Goal: Entertainment & Leisure: Consume media (video, audio)

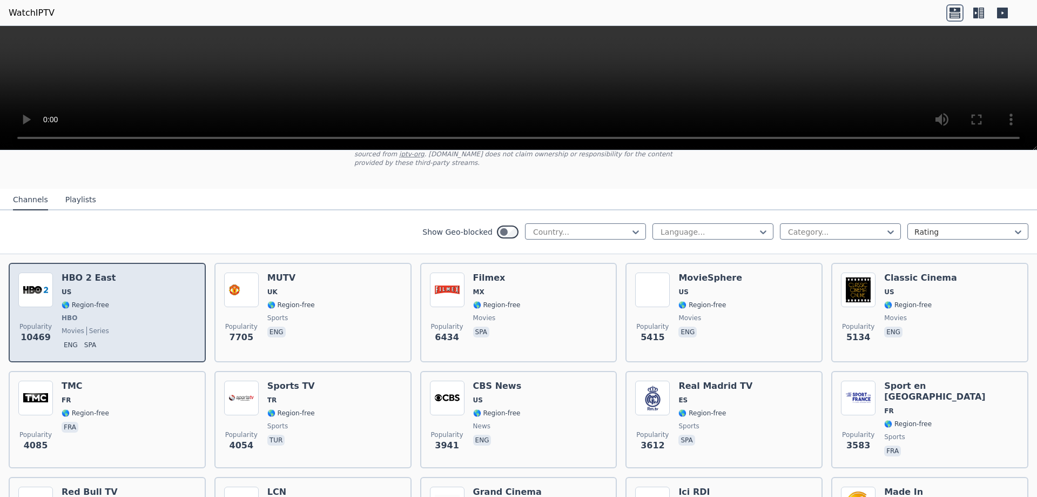
scroll to position [54, 0]
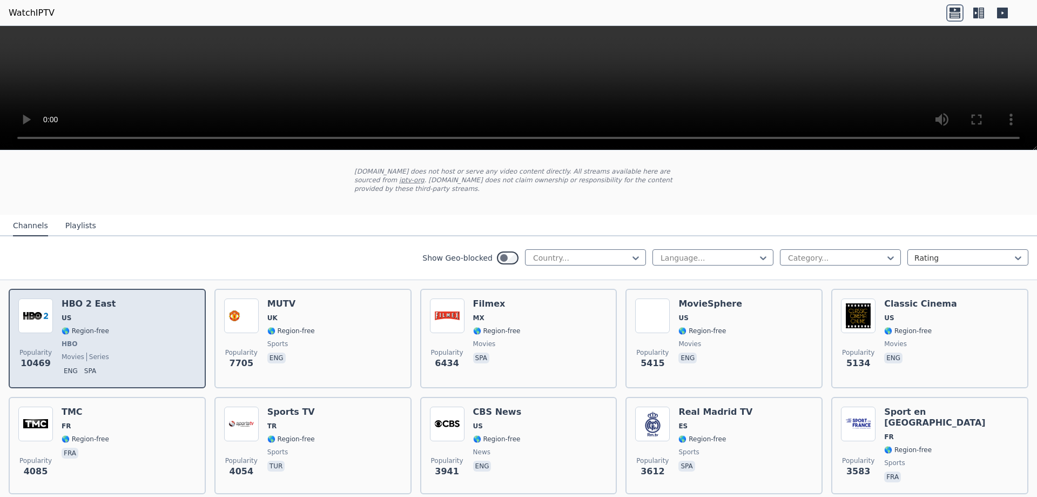
click at [121, 313] on div "Popularity 10469 HBO 2 East US 🌎 Region-free HBO movies series eng spa" at bounding box center [107, 338] width 178 height 80
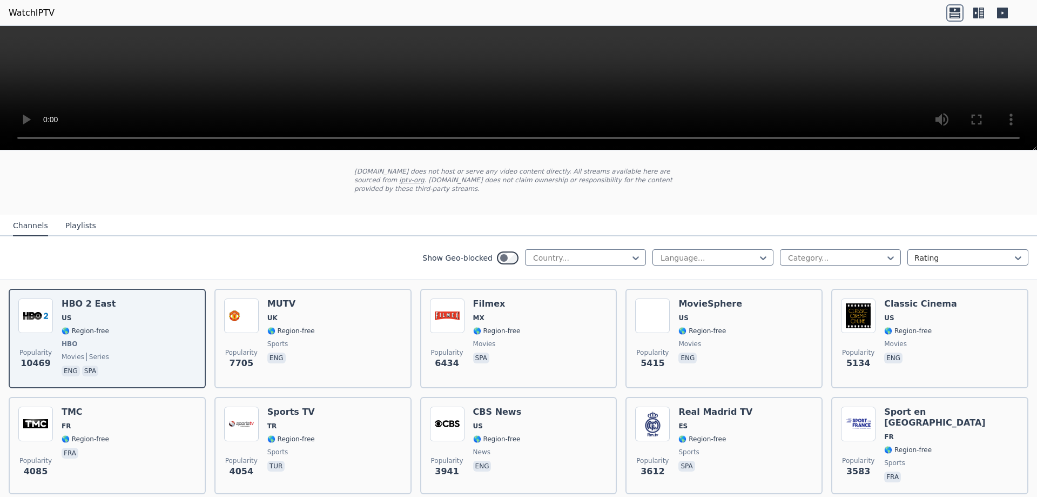
scroll to position [0, 0]
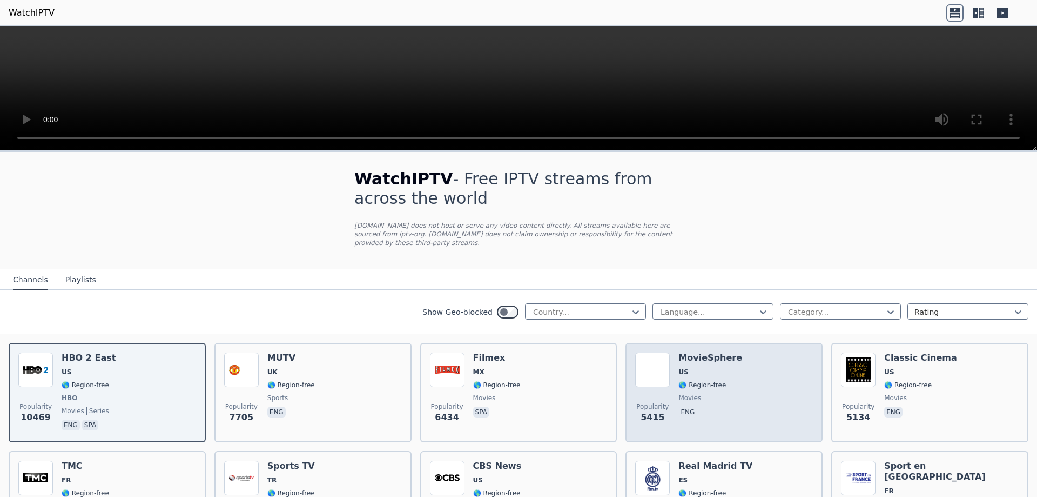
click at [762, 391] on div "Popularity 5415 MovieSphere US 🌎 Region-free movies eng" at bounding box center [724, 392] width 178 height 80
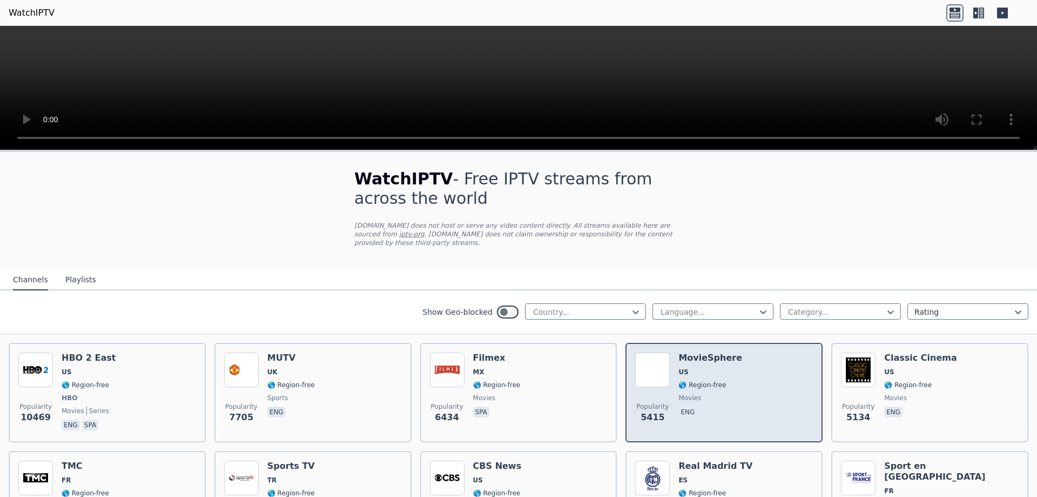
click at [738, 380] on div "Popularity 5415 MovieSphere US 🌎 Region-free movies eng" at bounding box center [724, 392] width 178 height 80
click at [728, 363] on div "Popularity 5415 MovieSphere US 🌎 Region-free movies eng" at bounding box center [724, 392] width 178 height 80
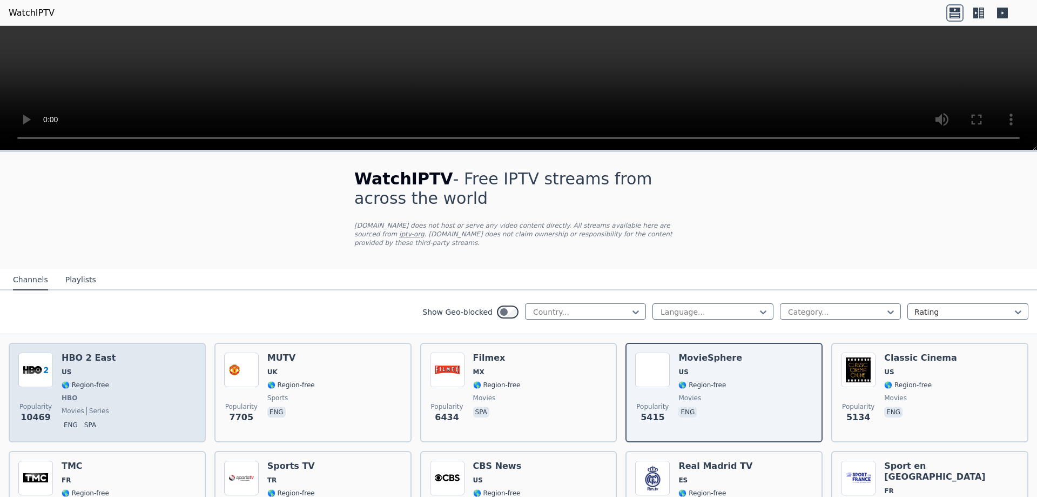
click at [146, 383] on div "Popularity 10469 HBO 2 East US 🌎 Region-free HBO movies series eng spa" at bounding box center [107, 392] width 178 height 80
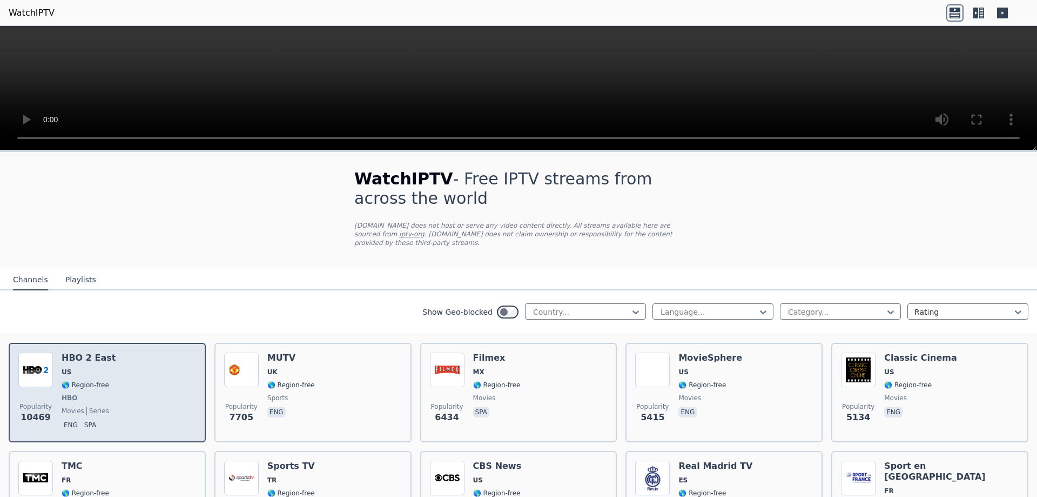
click at [145, 380] on div "Popularity 10469 HBO 2 East US 🌎 Region-free HBO movies series eng spa" at bounding box center [107, 392] width 178 height 80
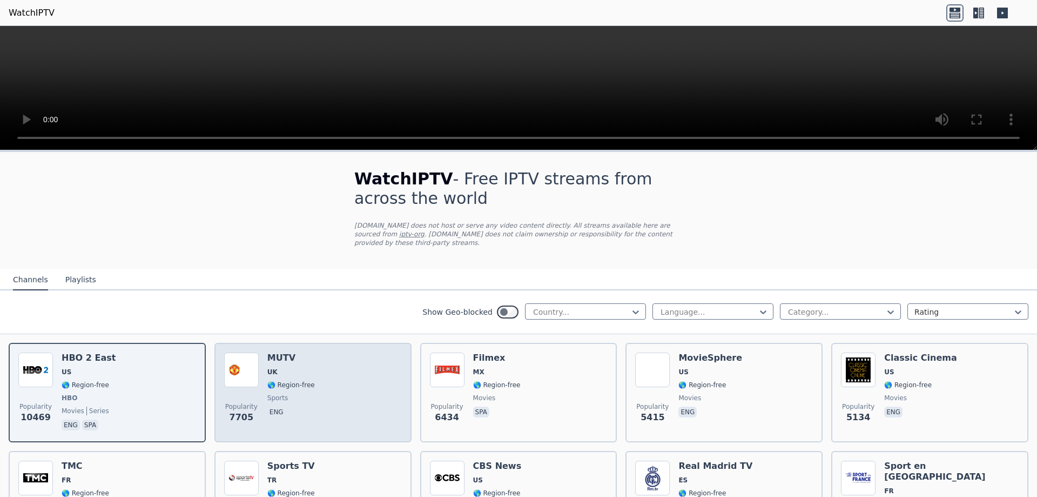
click at [334, 374] on div "Popularity 7705 MUTV [GEOGRAPHIC_DATA] 🌎 Region-free sports eng" at bounding box center [313, 392] width 178 height 80
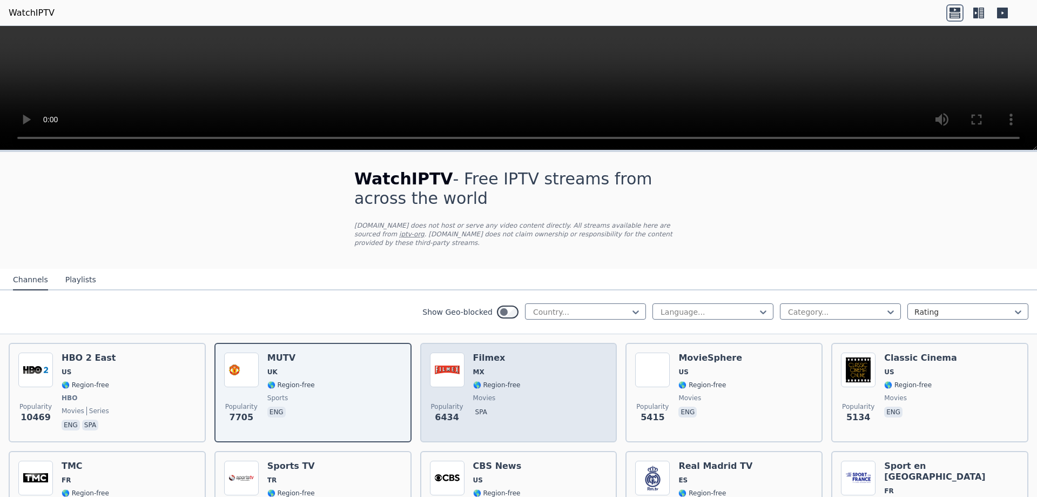
click at [529, 373] on div "Popularity 6434 Filmex MX 🌎 Region-free movies spa" at bounding box center [519, 392] width 178 height 80
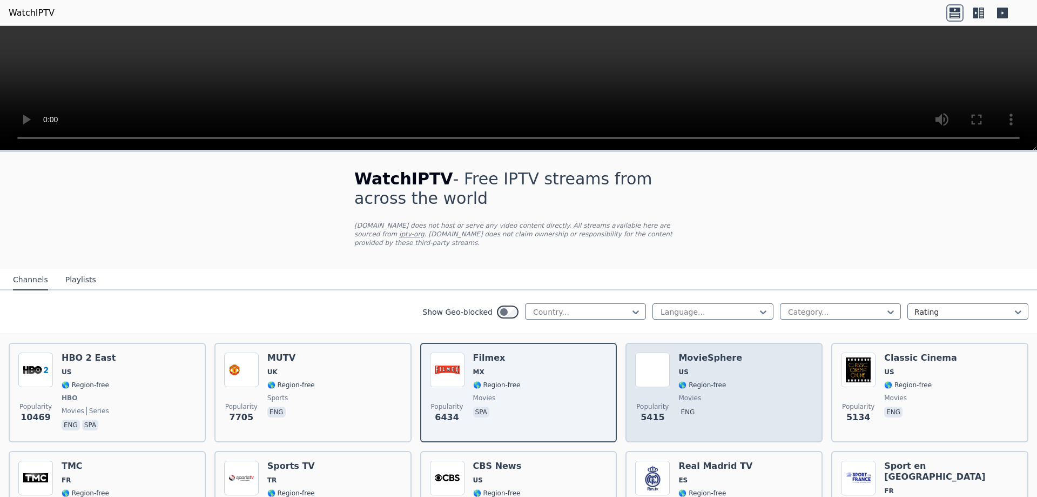
click at [756, 377] on div "Popularity 5415 MovieSphere US 🌎 Region-free movies eng" at bounding box center [724, 392] width 178 height 80
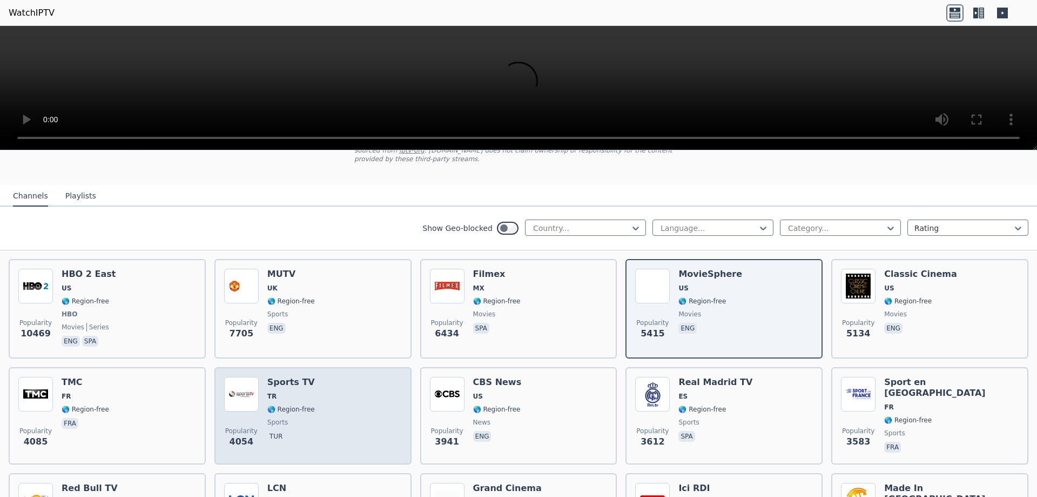
scroll to position [162, 0]
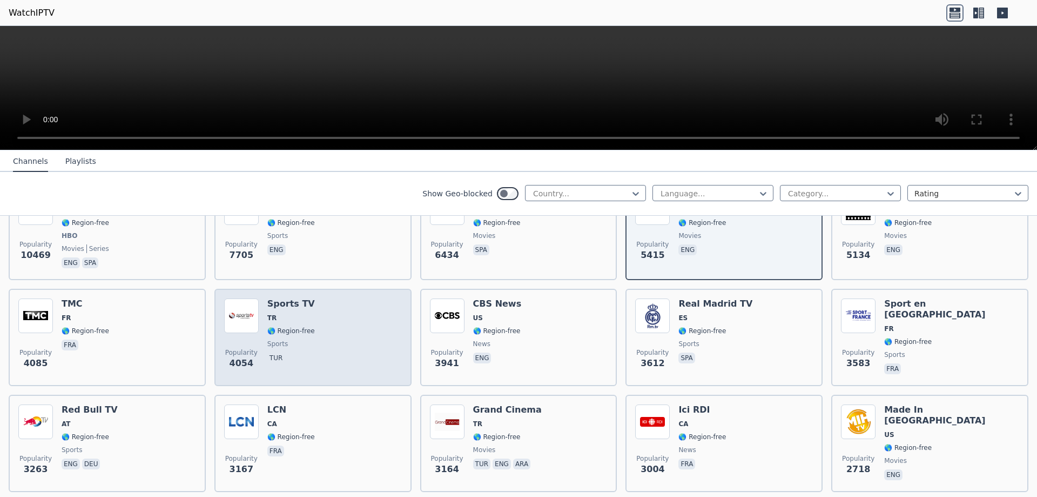
click at [320, 321] on div "Popularity 4054 Sports TV TR 🌎 Region-free sports tur" at bounding box center [313, 337] width 178 height 78
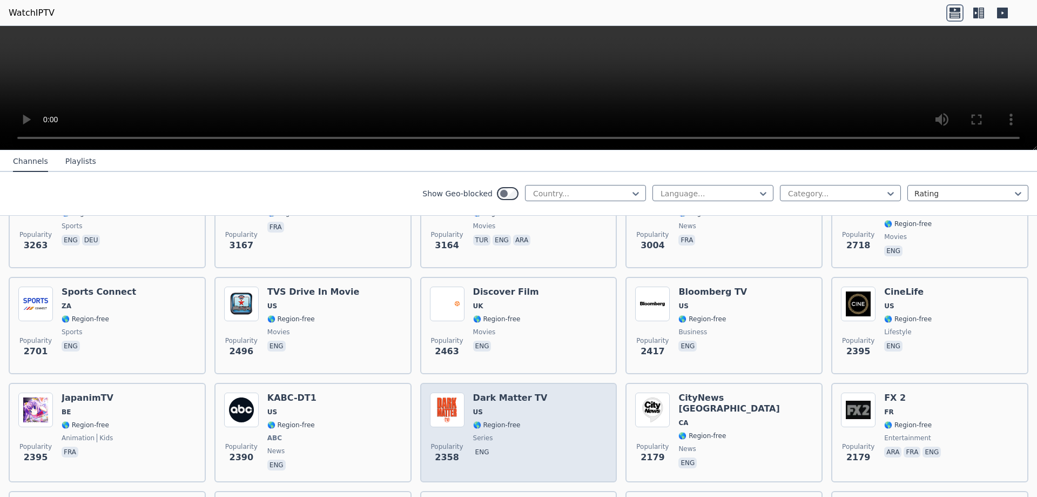
scroll to position [357, 0]
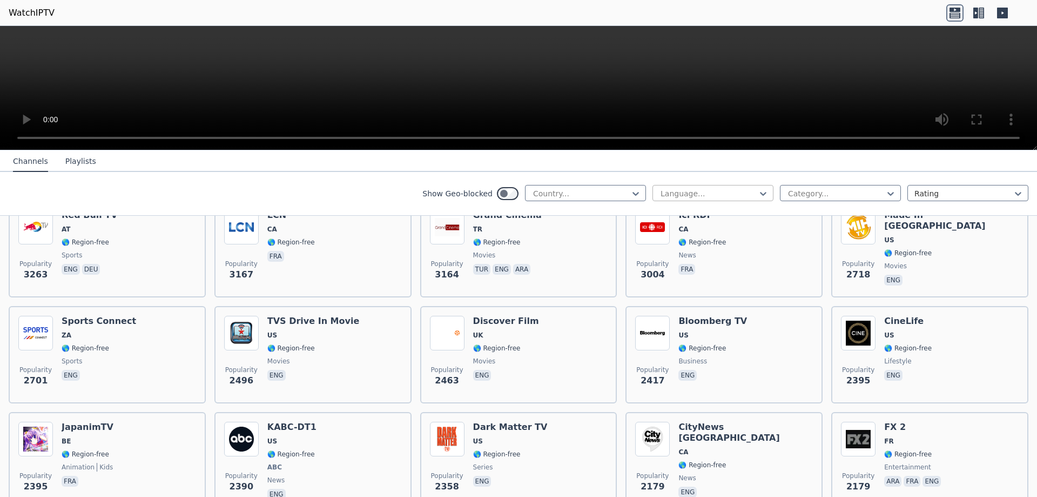
click at [704, 192] on div at bounding box center [709, 193] width 98 height 11
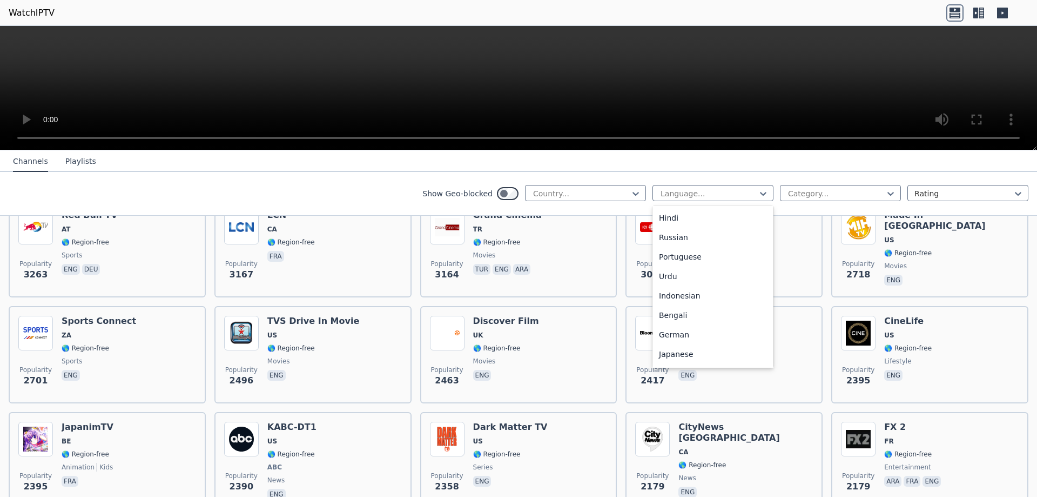
scroll to position [0, 0]
click at [822, 190] on div at bounding box center [836, 193] width 98 height 11
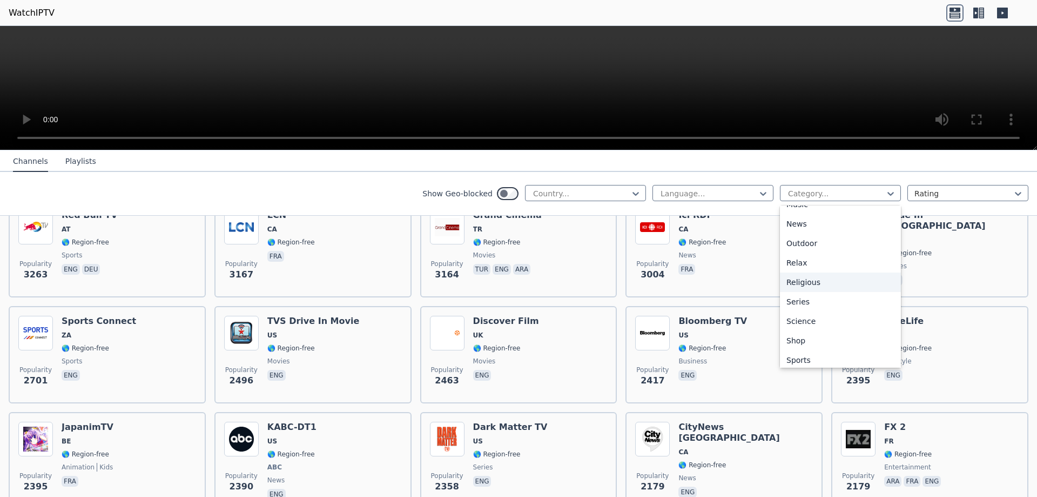
scroll to position [367, 0]
click at [801, 316] on div "Sports" at bounding box center [840, 316] width 121 height 19
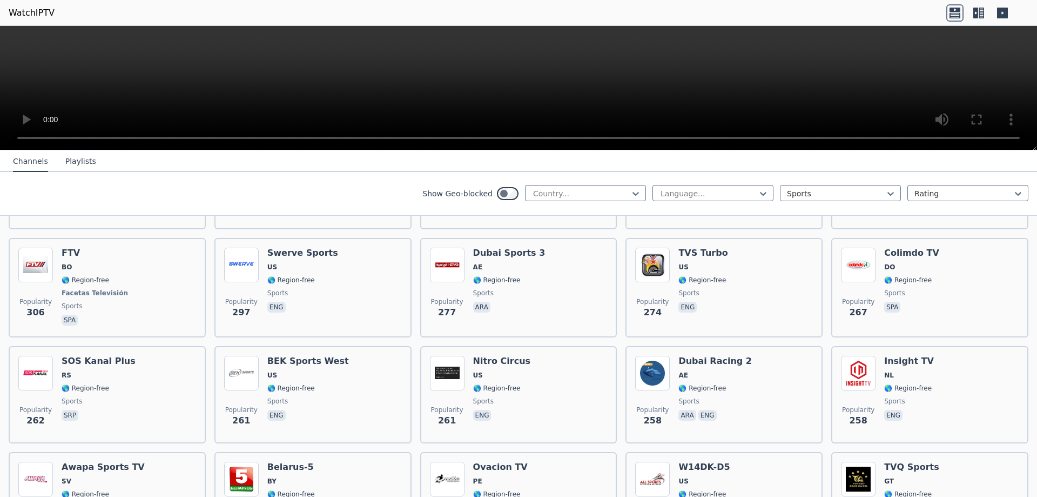
scroll to position [1081, 0]
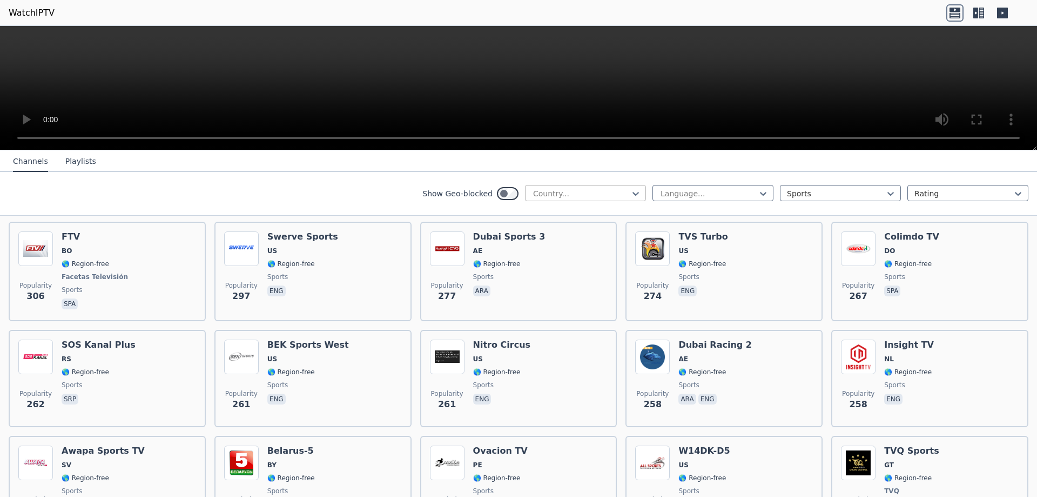
click at [578, 189] on div at bounding box center [581, 193] width 98 height 11
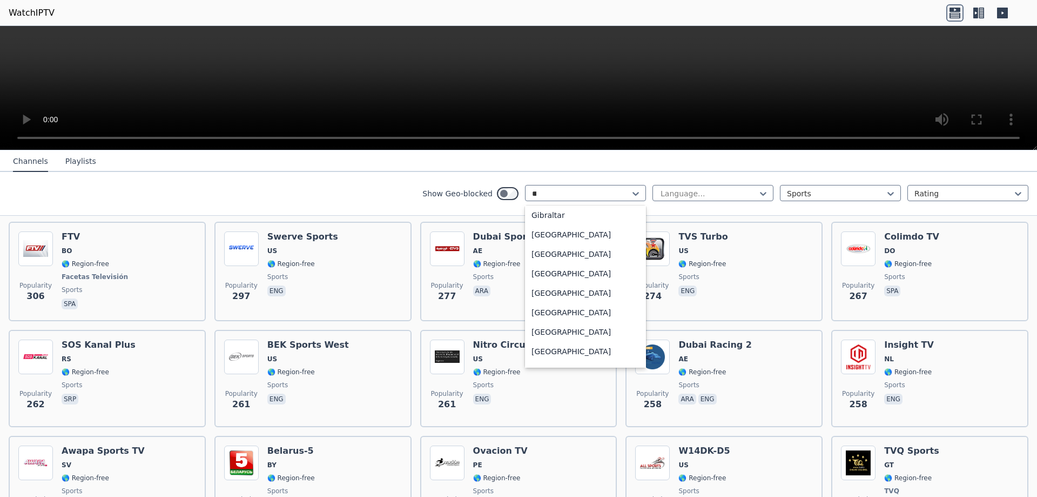
scroll to position [186, 0]
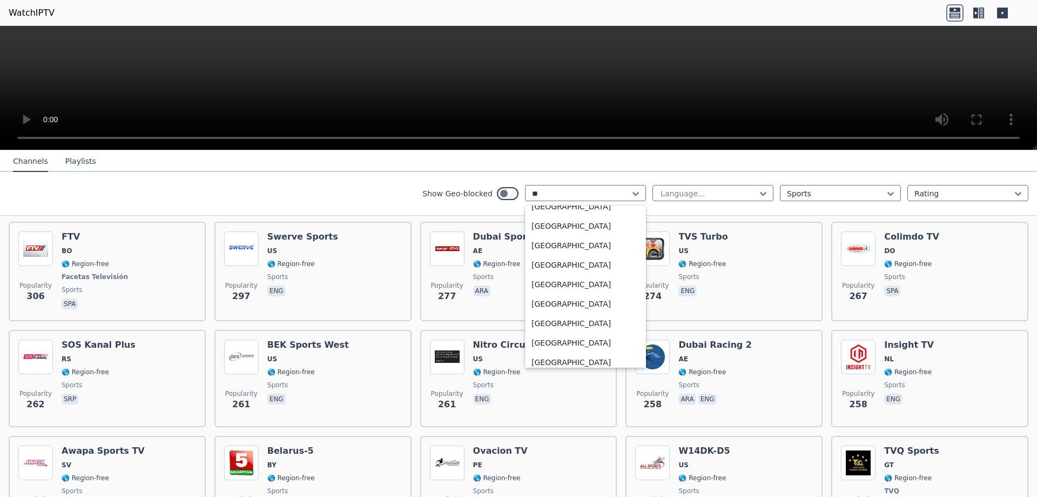
type input "***"
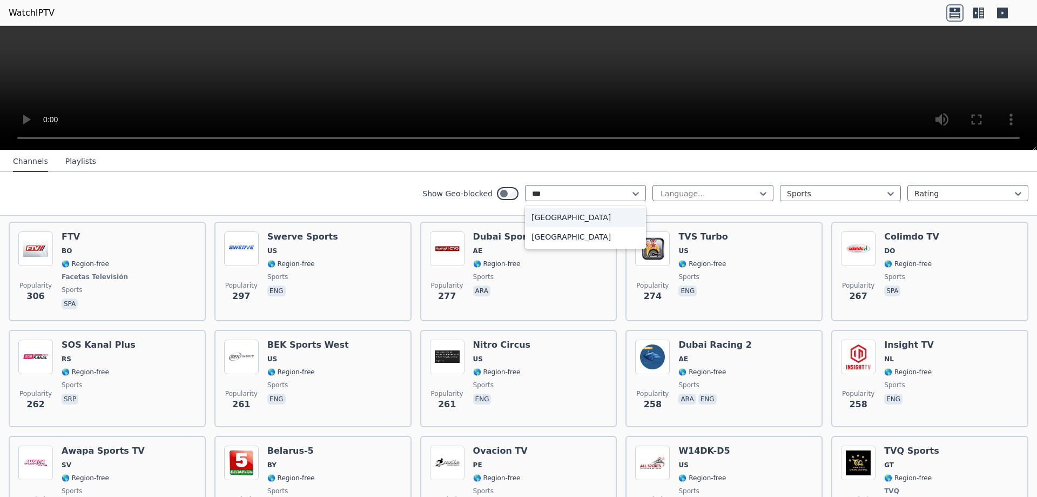
click at [542, 217] on div "[GEOGRAPHIC_DATA]" at bounding box center [585, 216] width 121 height 19
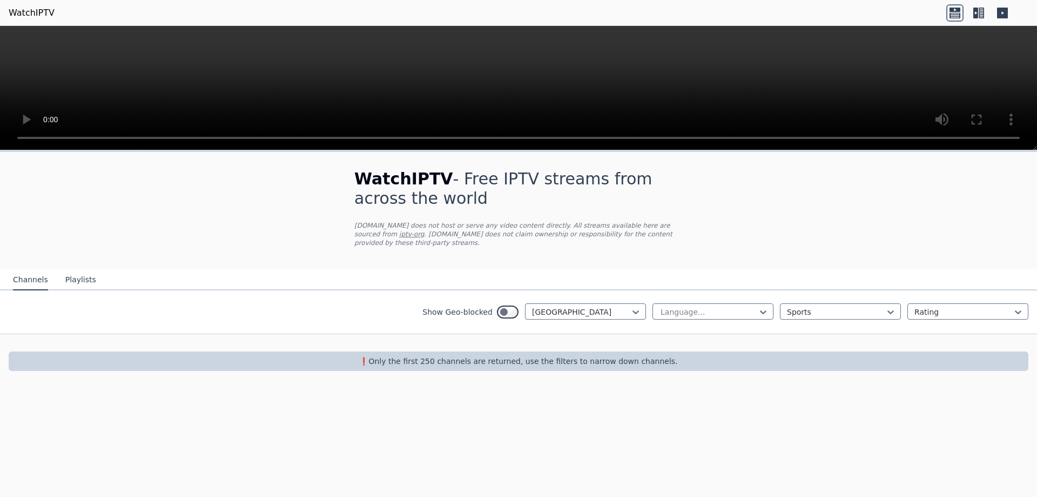
click at [445, 356] on p "❗️Only the first 250 channels are returned, use the filters to narrow down chan…" at bounding box center [518, 361] width 1011 height 11
click at [892, 306] on icon at bounding box center [891, 311] width 11 height 11
click at [849, 326] on div "All categories" at bounding box center [840, 335] width 121 height 19
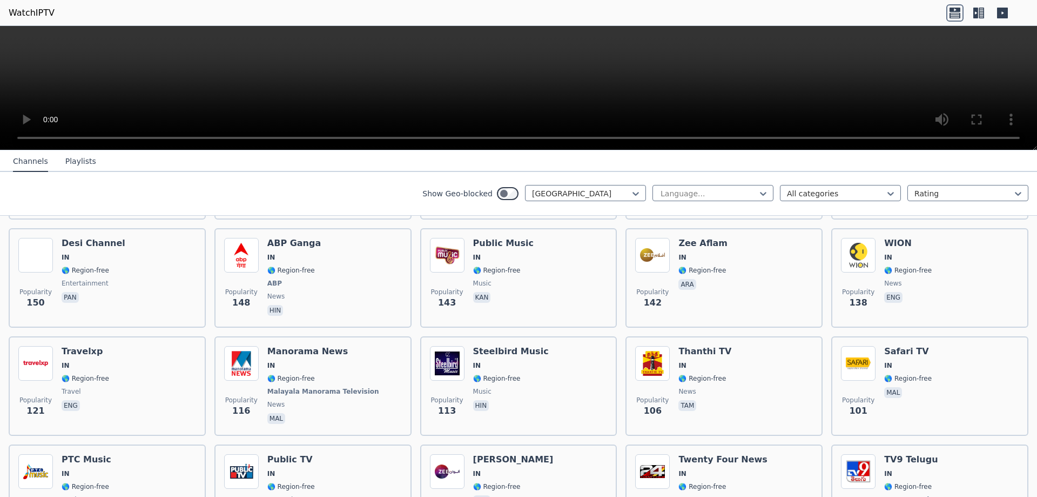
scroll to position [594, 0]
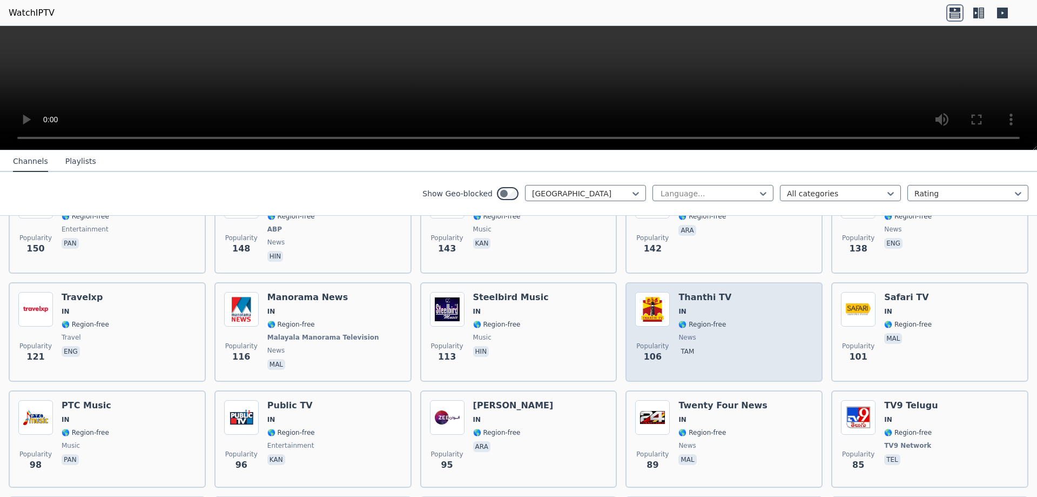
click at [701, 320] on span "🌎 Region-free" at bounding box center [703, 324] width 48 height 9
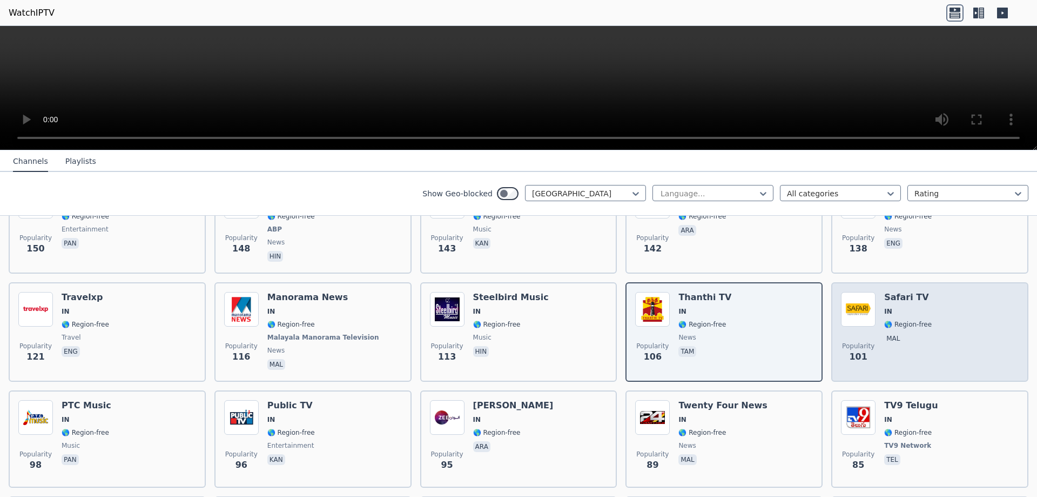
click at [929, 308] on div "Popularity 101 Safari TV IN 🌎 Region-free mal" at bounding box center [930, 332] width 178 height 80
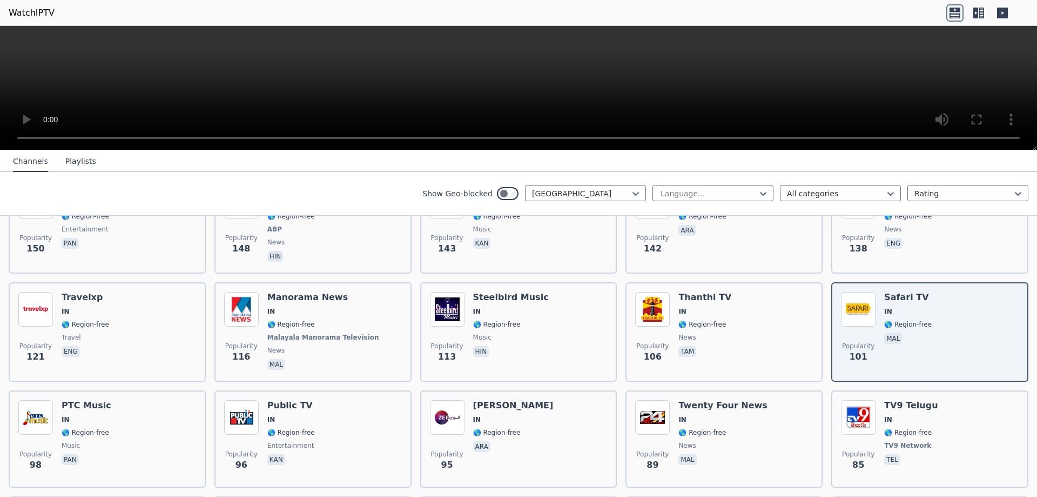
click at [978, 12] on icon at bounding box center [978, 12] width 17 height 17
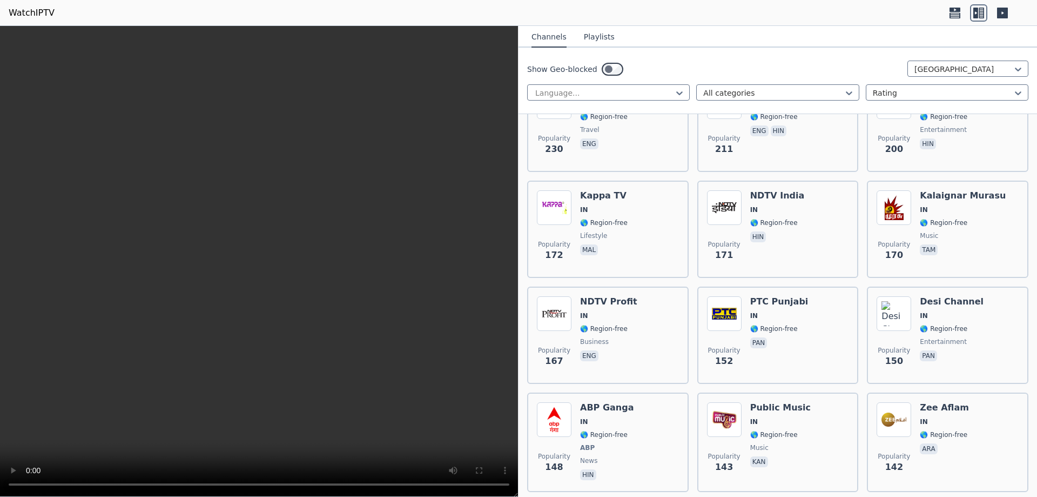
click at [1007, 10] on icon at bounding box center [1002, 13] width 11 height 11
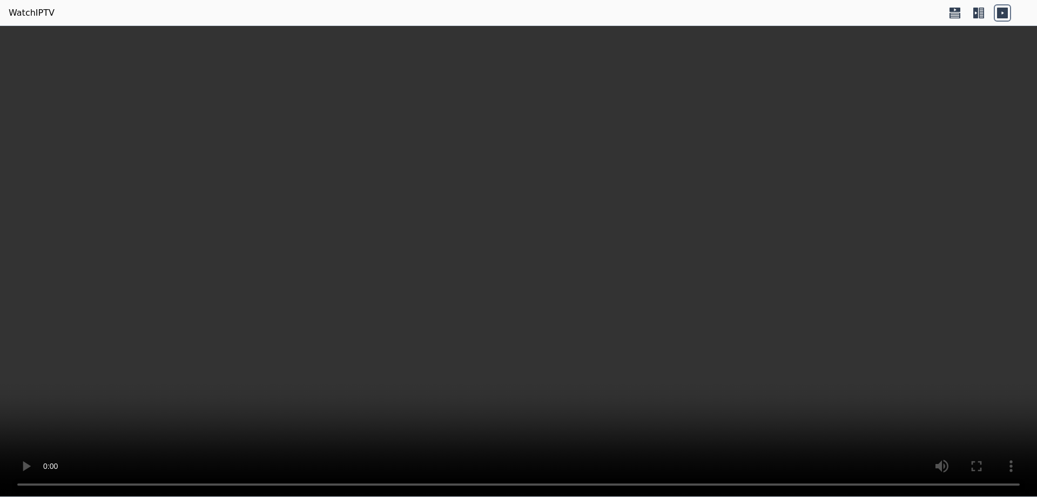
click at [981, 14] on icon at bounding box center [978, 12] width 17 height 17
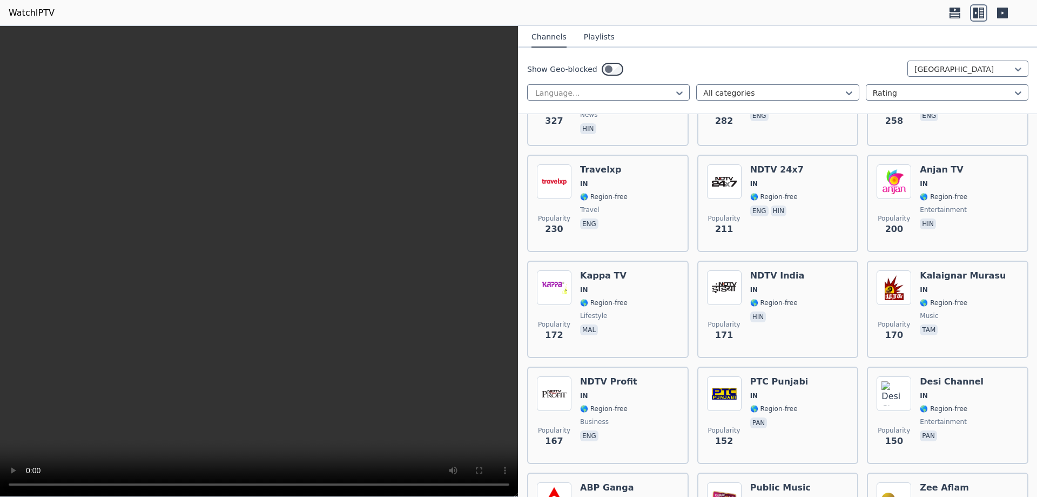
scroll to position [540, 0]
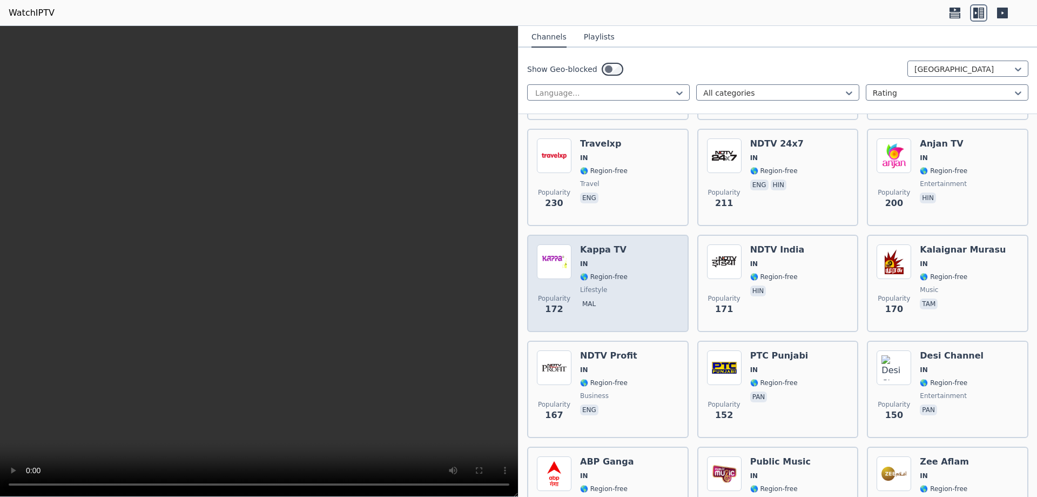
click at [586, 276] on div "Kappa TV IN 🌎 Region-free lifestyle mal" at bounding box center [604, 283] width 48 height 78
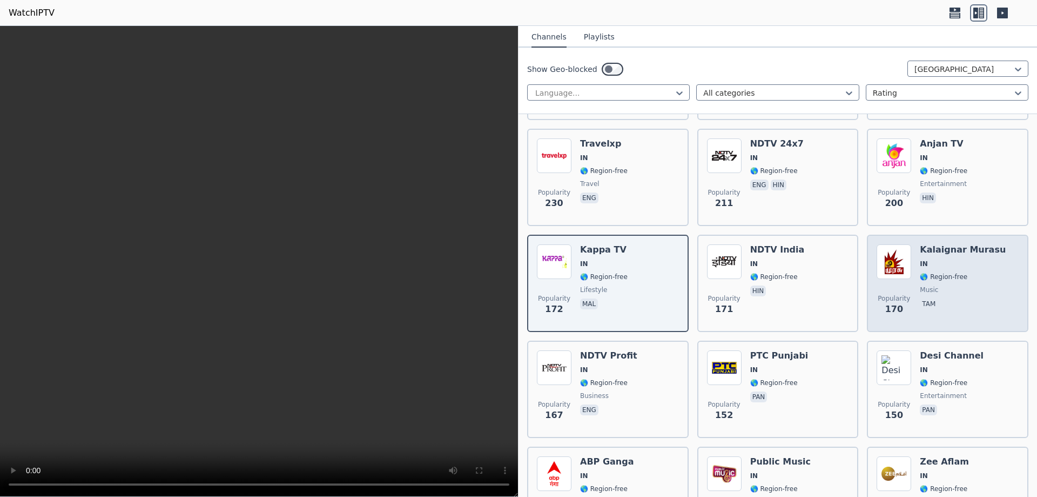
click at [928, 272] on span "🌎 Region-free" at bounding box center [944, 276] width 48 height 9
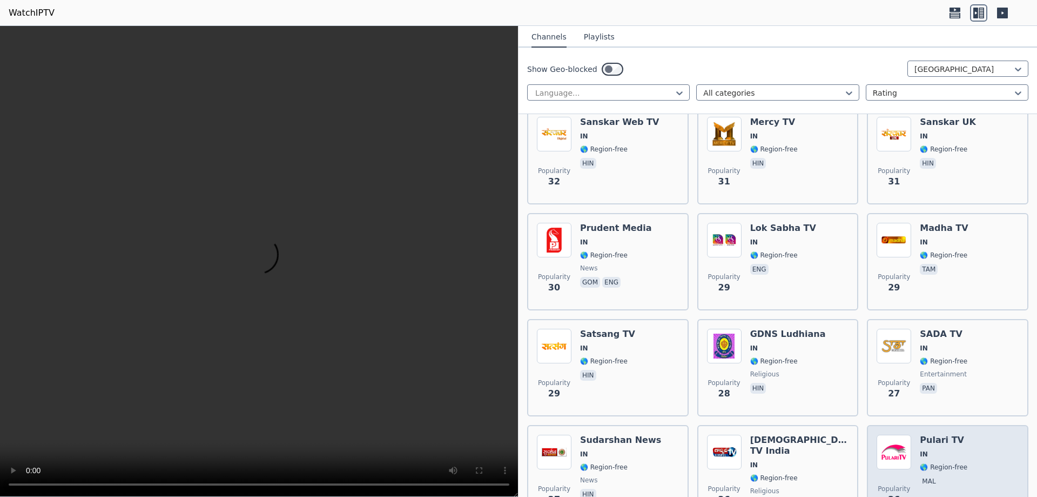
scroll to position [3512, 0]
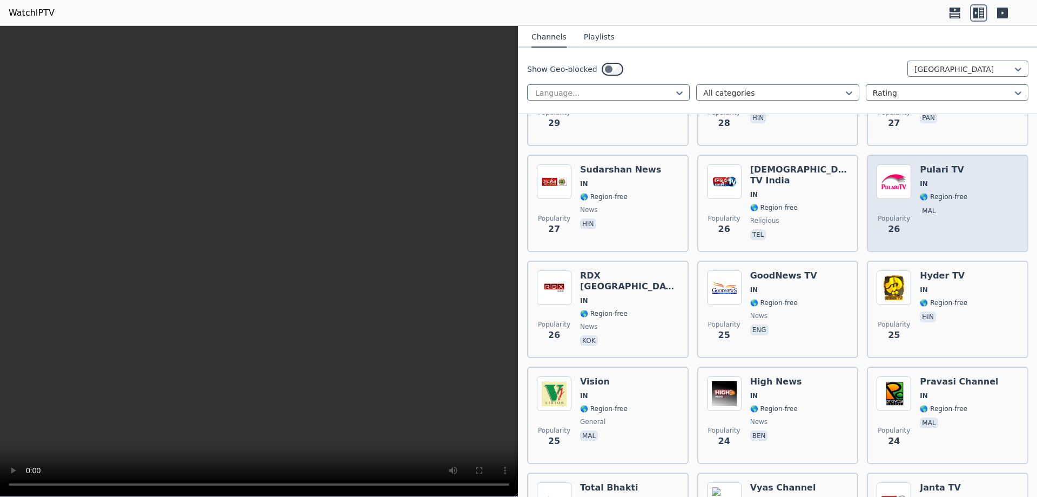
click at [941, 169] on div "Pulari TV IN 🌎 Region-free mal" at bounding box center [944, 203] width 48 height 78
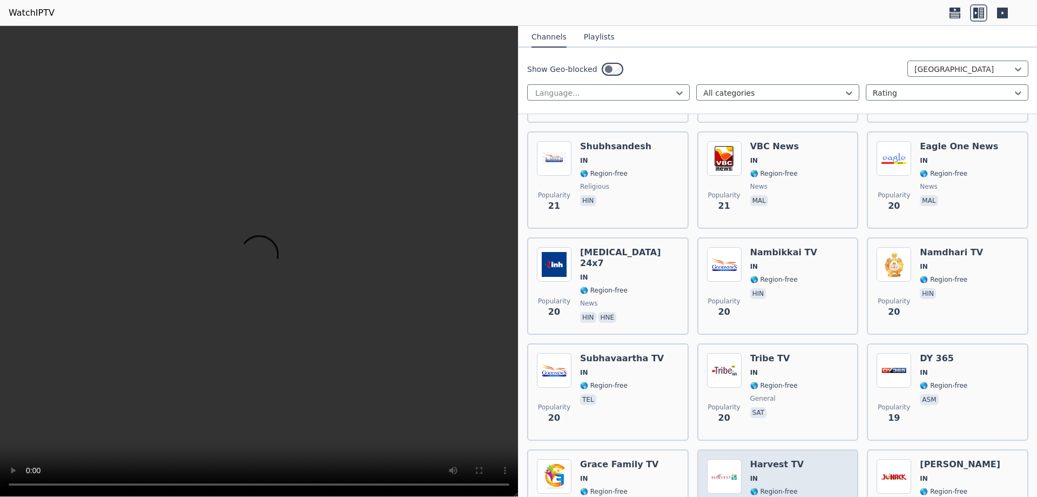
scroll to position [4484, 0]
